Goal: Obtain resource: Obtain resource

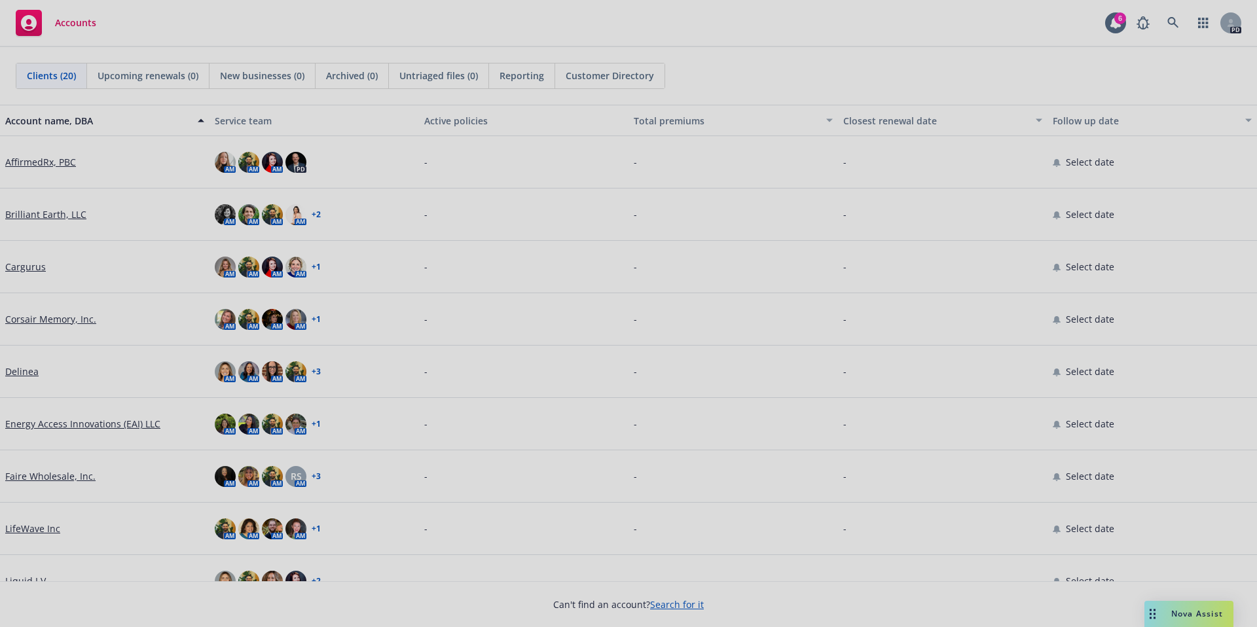
click at [26, 472] on div at bounding box center [628, 313] width 1257 height 627
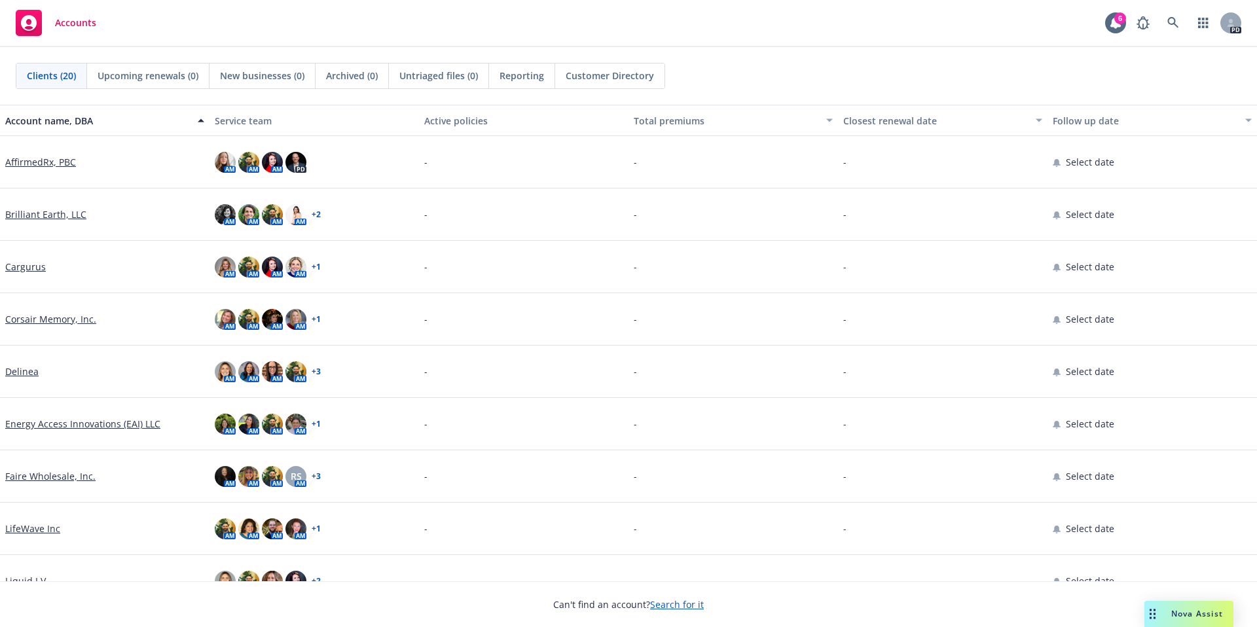
click at [67, 484] on div "Faire Wholesale, Inc." at bounding box center [104, 476] width 209 height 52
click at [70, 480] on link "Faire Wholesale, Inc." at bounding box center [50, 476] width 90 height 14
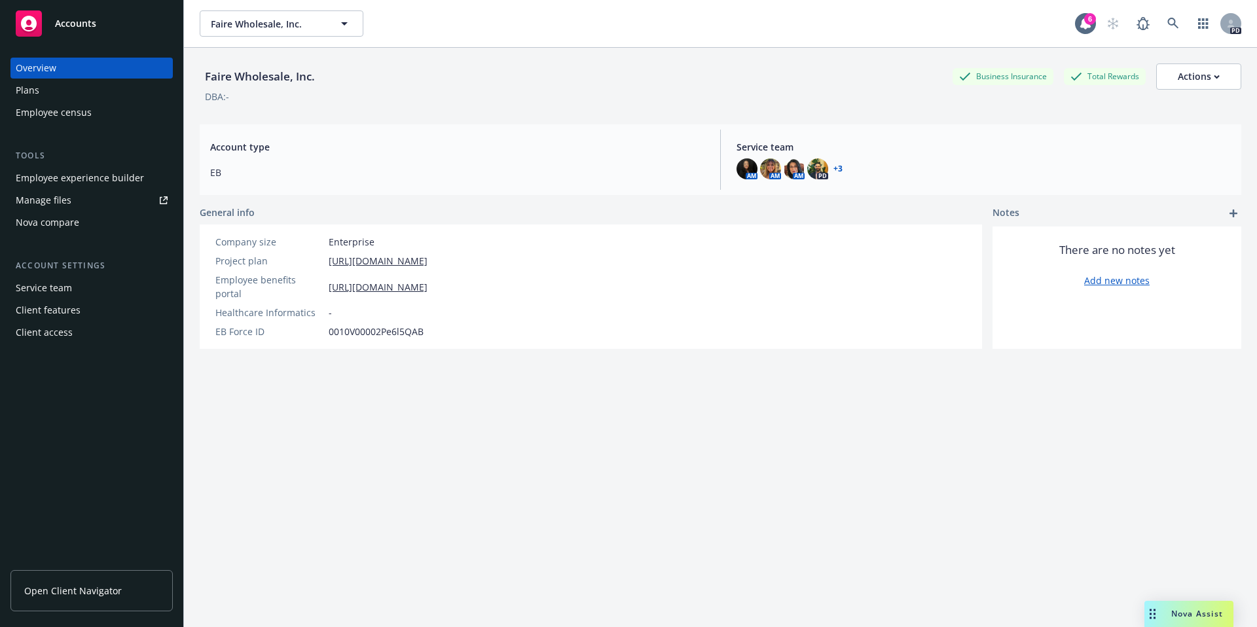
click at [46, 196] on div "Manage files" at bounding box center [44, 200] width 56 height 21
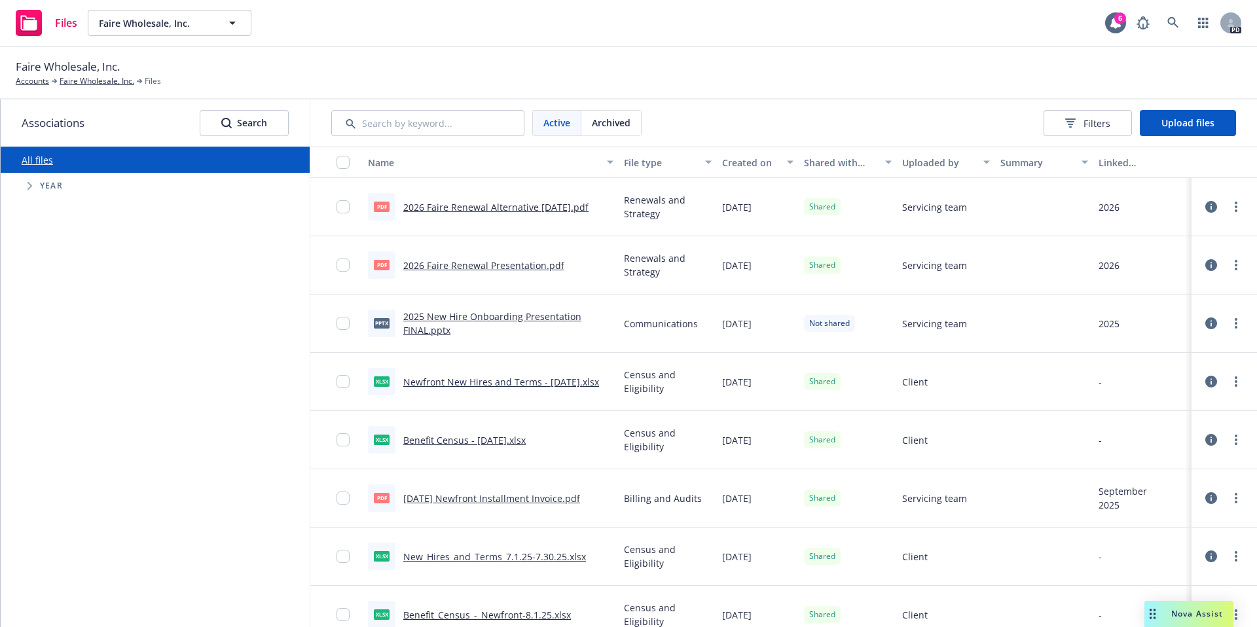
click at [1133, 166] on div "Linked associations" at bounding box center [1143, 163] width 88 height 14
click at [1095, 124] on span "Filters" at bounding box center [1096, 124] width 27 height 14
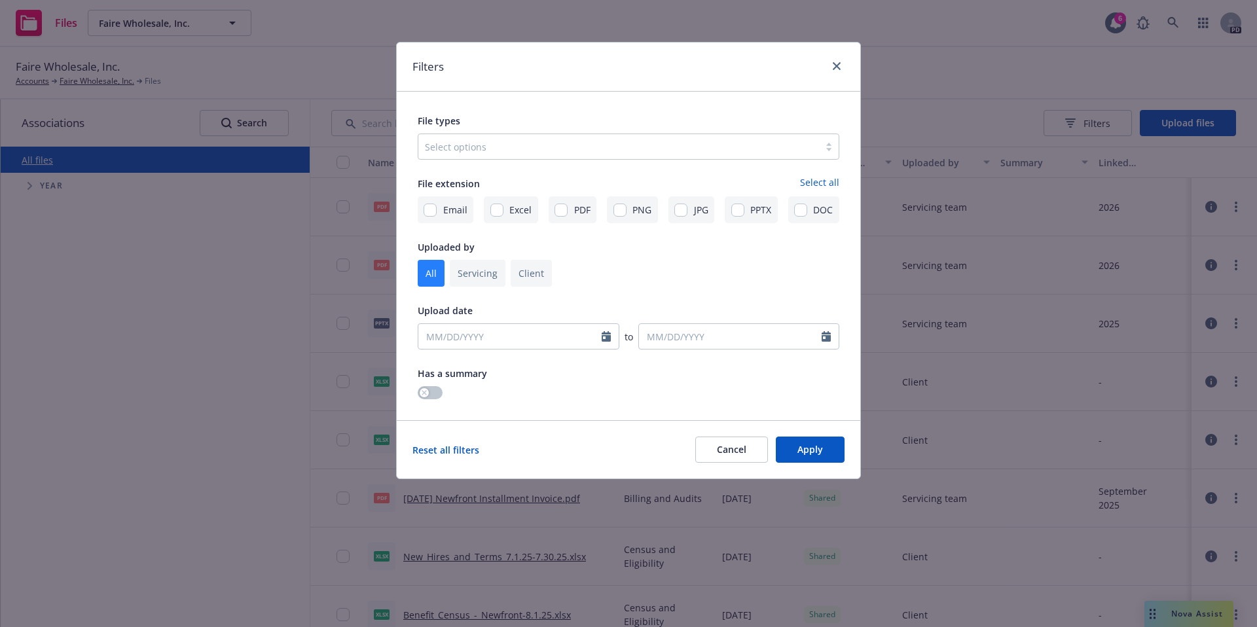
click at [579, 147] on div at bounding box center [619, 147] width 388 height 16
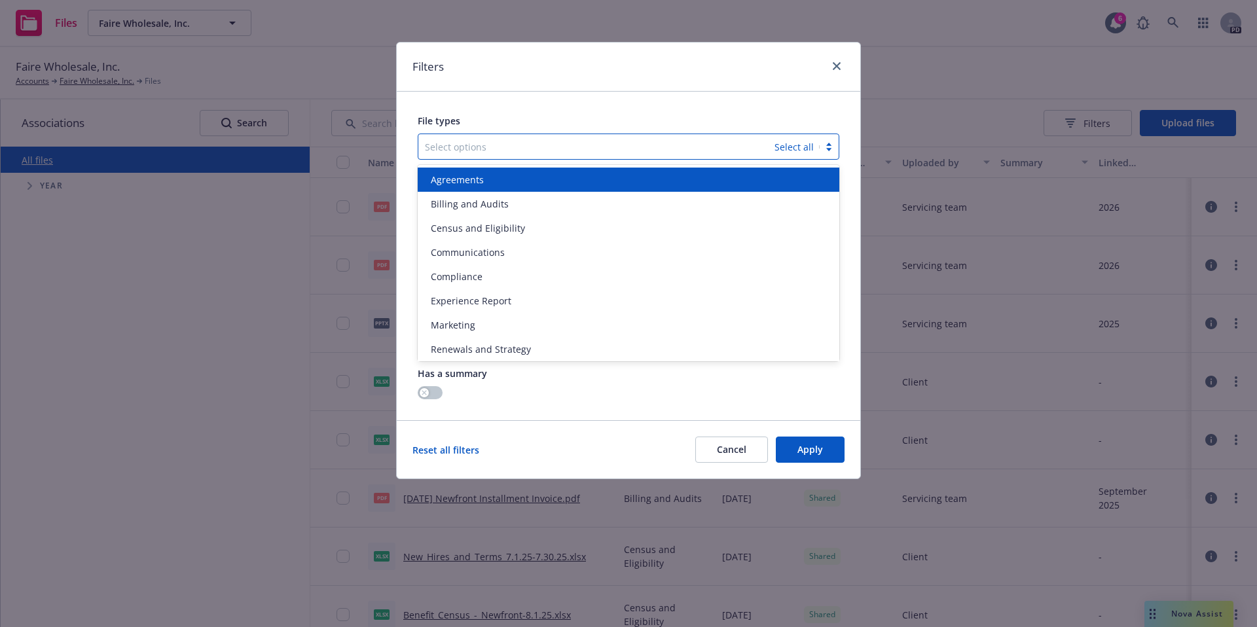
click at [579, 147] on div at bounding box center [596, 147] width 343 height 16
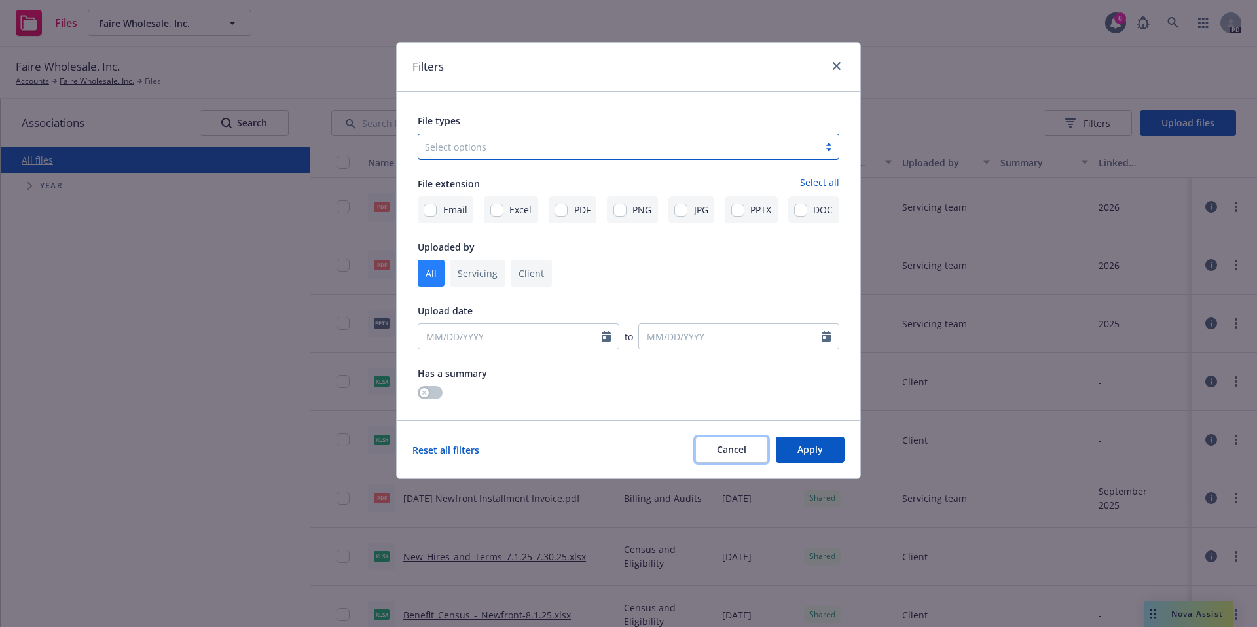
click at [744, 451] on span "Cancel" at bounding box center [731, 449] width 29 height 12
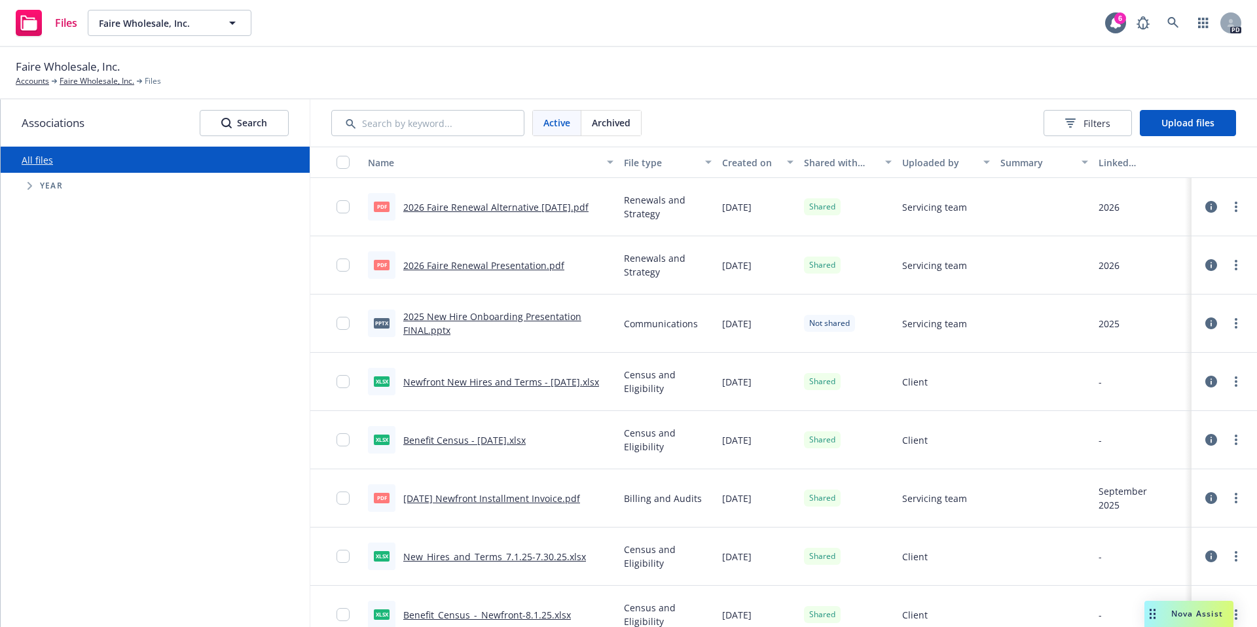
click at [1138, 161] on div "Linked associations" at bounding box center [1143, 163] width 88 height 14
click at [926, 166] on div "Uploaded by" at bounding box center [938, 163] width 73 height 14
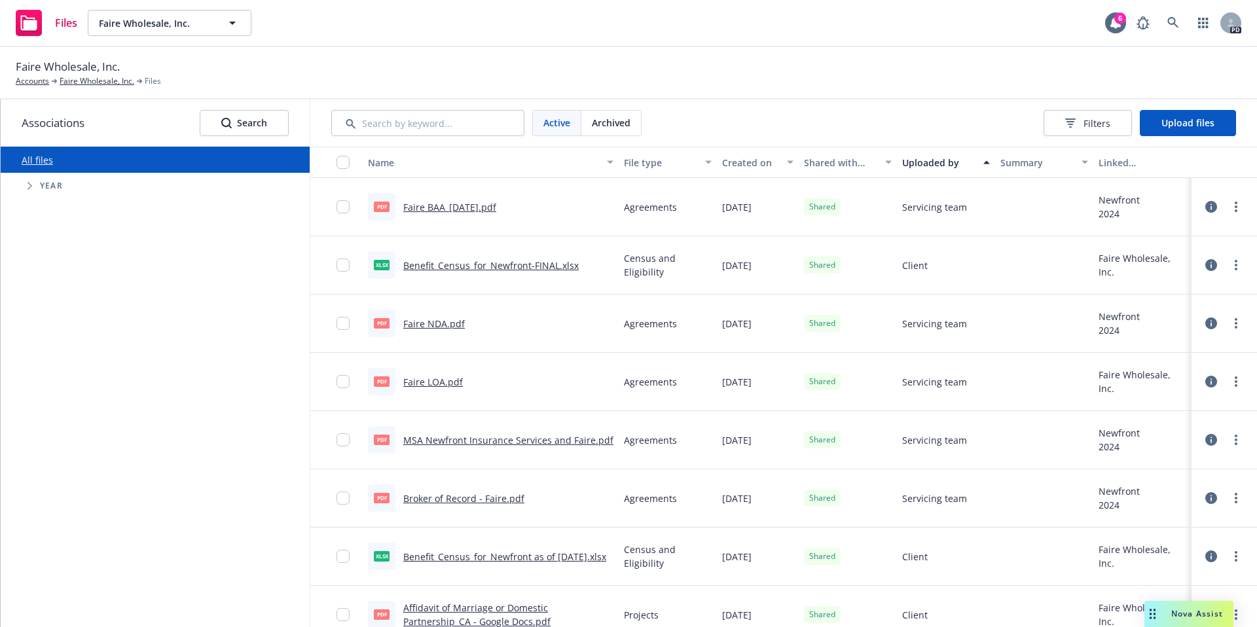
click at [1133, 165] on div "Linked associations" at bounding box center [1143, 163] width 88 height 14
click at [1116, 162] on div "Linked associations" at bounding box center [1143, 163] width 88 height 14
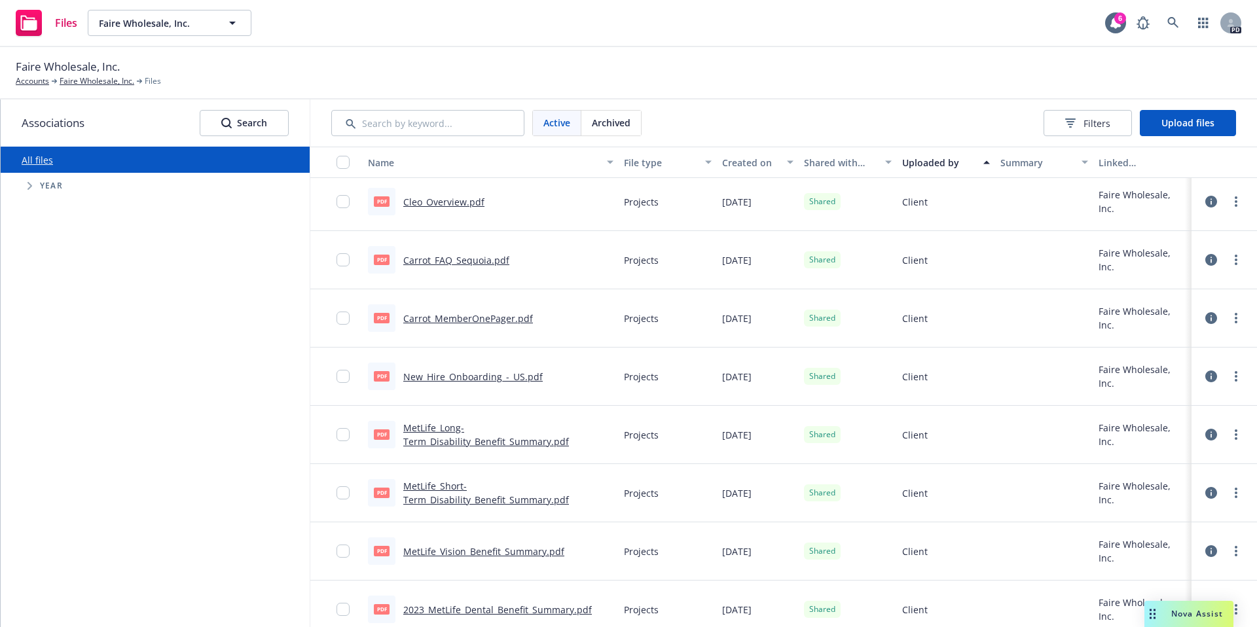
scroll to position [1332, 0]
click at [451, 122] on input "Search by keyword..." at bounding box center [427, 123] width 193 height 26
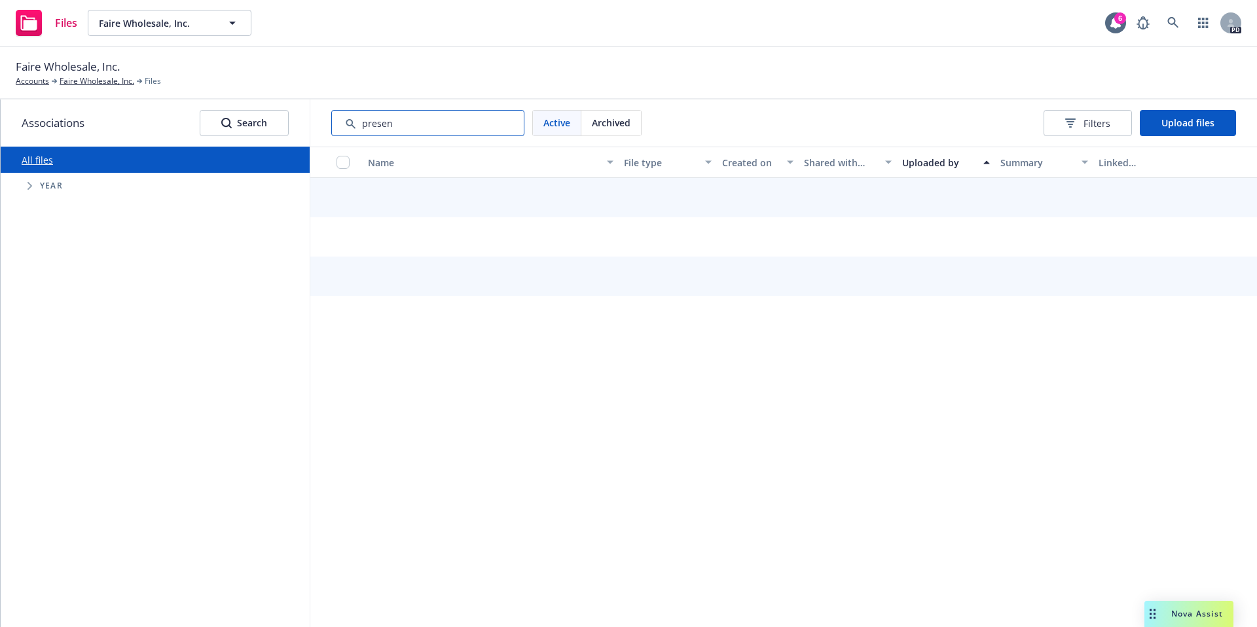
scroll to position [0, 0]
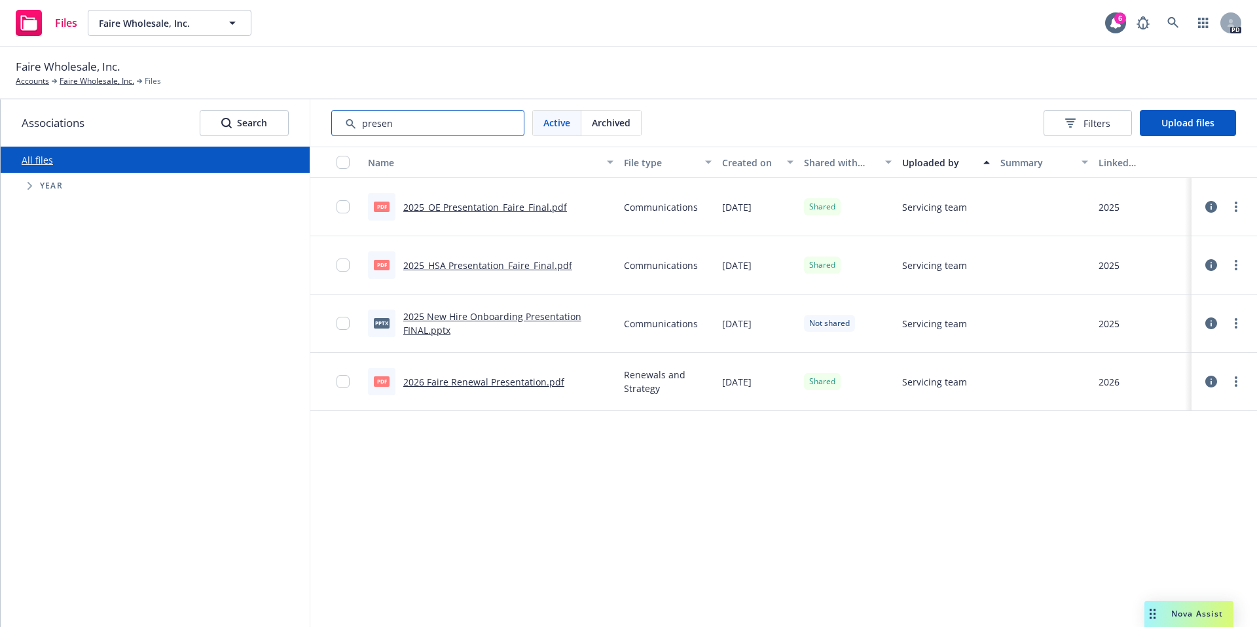
type input "presen"
click at [709, 163] on div "button" at bounding box center [710, 162] width 7 height 30
